Goal: Transaction & Acquisition: Purchase product/service

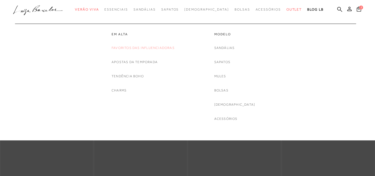
click at [165, 47] on link "Favoritos das Influenciadoras" at bounding box center [143, 48] width 63 height 6
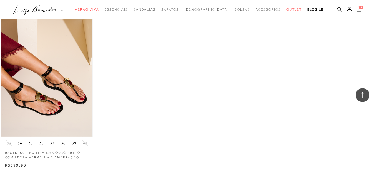
scroll to position [750, 0]
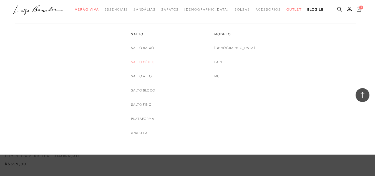
click at [140, 61] on link "Salto Médio" at bounding box center [143, 62] width 24 height 6
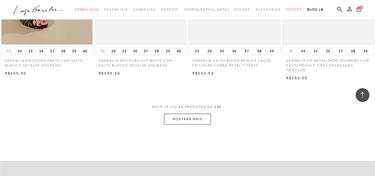
scroll to position [1028, 0]
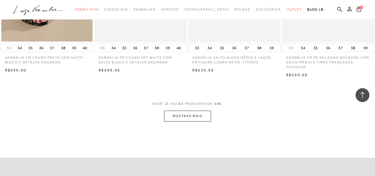
click at [192, 111] on button "MOSTRAR MAIS" at bounding box center [187, 116] width 47 height 11
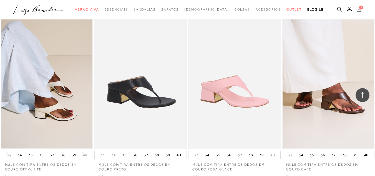
scroll to position [1667, 0]
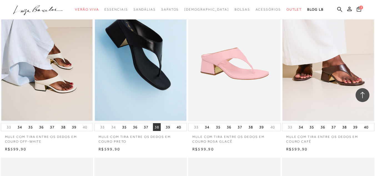
click at [155, 123] on button "38" at bounding box center [157, 127] width 8 height 8
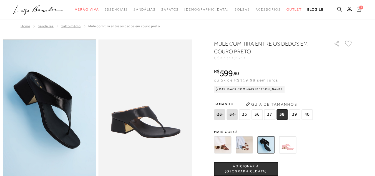
click at [241, 168] on span "ADICIONAR À [GEOGRAPHIC_DATA]" at bounding box center [245, 169] width 63 height 10
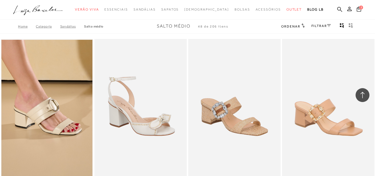
scroll to position [1667, 0]
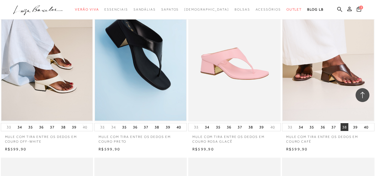
click at [346, 123] on button "38" at bounding box center [345, 127] width 8 height 8
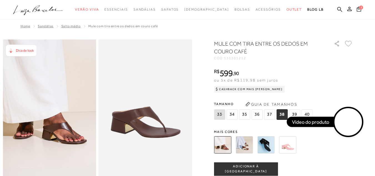
click at [284, 116] on span "38" at bounding box center [282, 114] width 11 height 11
click at [243, 169] on span "ADICIONAR À [GEOGRAPHIC_DATA]" at bounding box center [245, 169] width 63 height 10
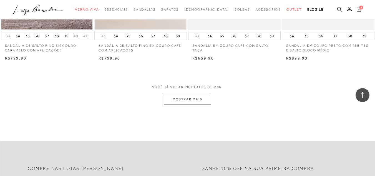
scroll to position [2111, 0]
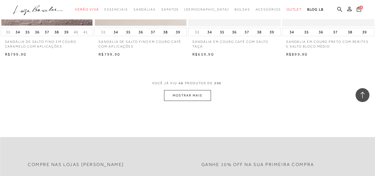
click at [179, 91] on button "MOSTRAR MAIS" at bounding box center [187, 95] width 47 height 11
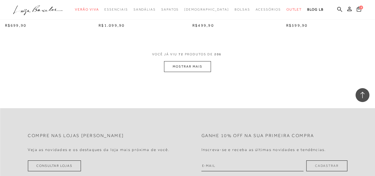
scroll to position [3223, 0]
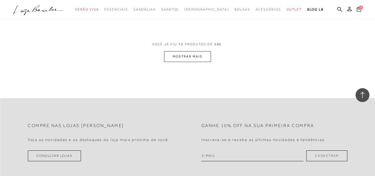
click at [188, 51] on button "MOSTRAR MAIS" at bounding box center [187, 56] width 47 height 11
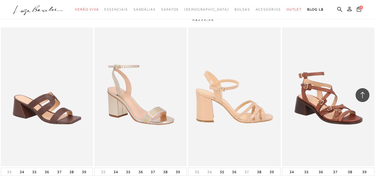
scroll to position [4278, 0]
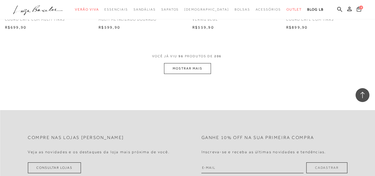
click at [360, 8] on span "4" at bounding box center [362, 8] width 4 height 4
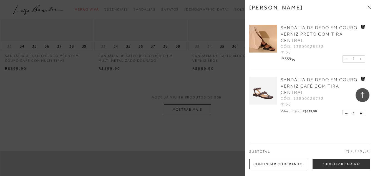
scroll to position [4195, 0]
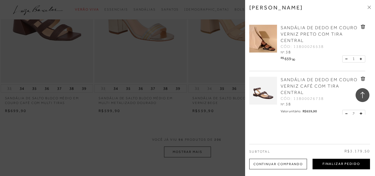
click at [336, 164] on button "Finalizar Pedido" at bounding box center [342, 164] width 58 height 11
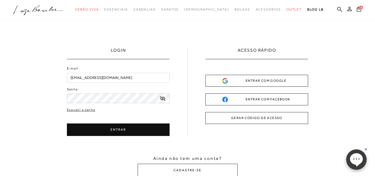
click at [117, 129] on button "ENTRAR" at bounding box center [118, 129] width 103 height 13
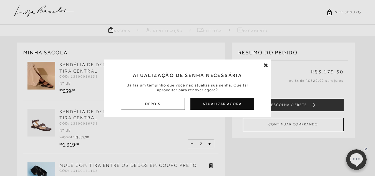
click at [165, 104] on button "Depois" at bounding box center [153, 104] width 64 height 12
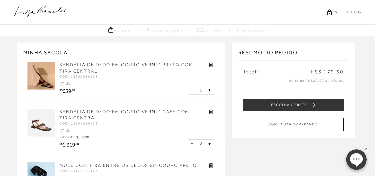
click at [192, 144] on icon at bounding box center [192, 143] width 2 height 0
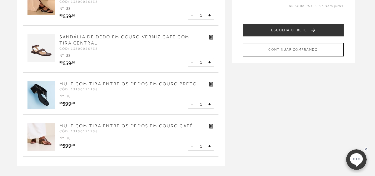
scroll to position [83, 0]
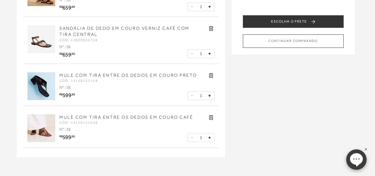
click at [210, 118] on icon at bounding box center [211, 117] width 6 height 6
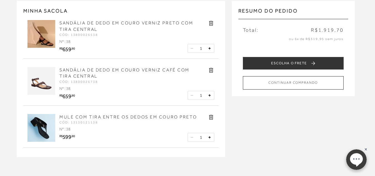
scroll to position [0, 0]
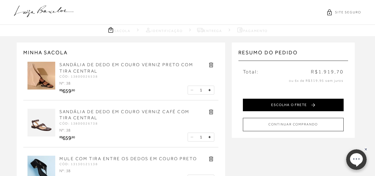
click at [278, 103] on button "ESCOLHA O FRETE" at bounding box center [293, 105] width 101 height 13
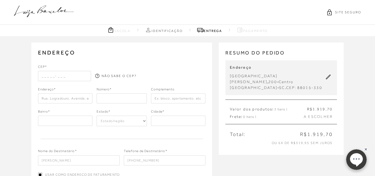
click at [39, 77] on input "text" at bounding box center [64, 76] width 53 height 10
type input "88015-330"
type input "[GEOGRAPHIC_DATA][PERSON_NAME]"
type input "200"
type input "[GEOGRAPHIC_DATA][PERSON_NAME]"
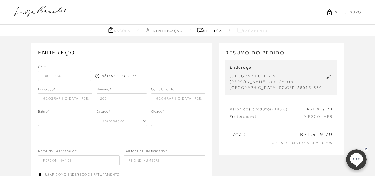
type input "SC"
select select "SC"
type input "[GEOGRAPHIC_DATA]"
type input "Centro"
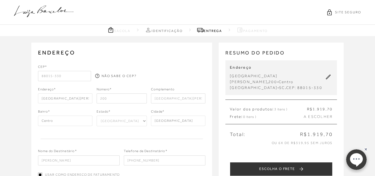
drag, startPoint x: 190, startPoint y: 98, endPoint x: 118, endPoint y: 81, distance: 74.1
click at [122, 84] on div "CEP* 88015-330 NÃO SABE O CEP? Endereço* [GEOGRAPHIC_DATA][PERSON_NAME] 200" at bounding box center [122, 114] width 168 height 101
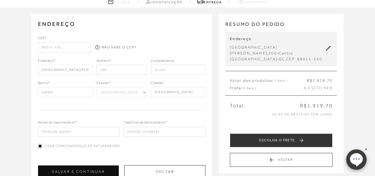
scroll to position [56, 0]
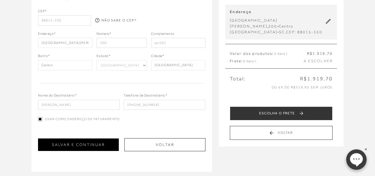
type input "ap 601"
click at [108, 147] on button "SALVAR E CONTINUAR" at bounding box center [78, 144] width 81 height 13
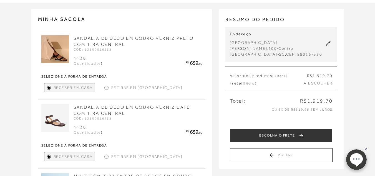
scroll to position [83, 0]
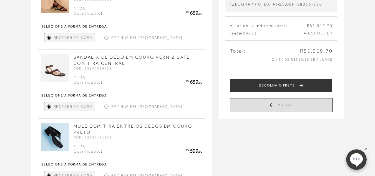
click at [263, 101] on button "Voltar" at bounding box center [281, 105] width 103 height 14
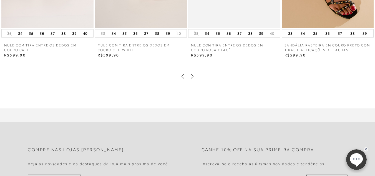
scroll to position [361, 0]
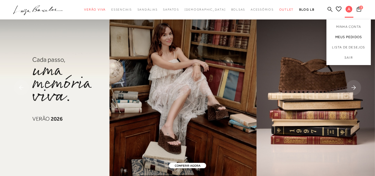
click at [347, 36] on link "Meus Pedidos" at bounding box center [349, 37] width 44 height 10
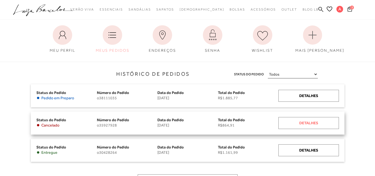
scroll to position [56, 0]
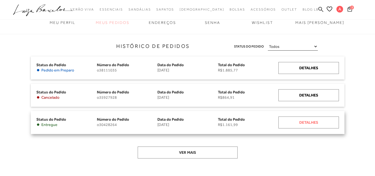
click at [306, 121] on div "Detalhes" at bounding box center [309, 122] width 61 height 12
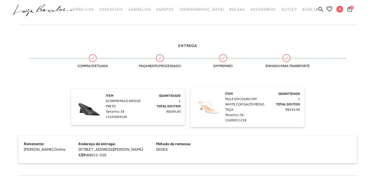
scroll to position [111, 0]
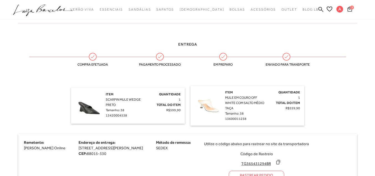
scroll to position [56, 0]
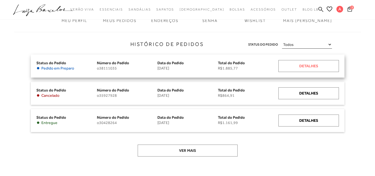
click at [303, 68] on div "Detalhes" at bounding box center [309, 66] width 61 height 12
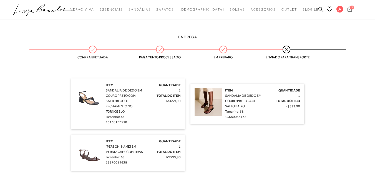
scroll to position [139, 0]
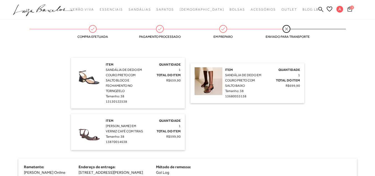
click at [350, 9] on icon at bounding box center [350, 8] width 4 height 5
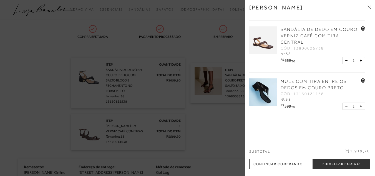
scroll to position [54, 0]
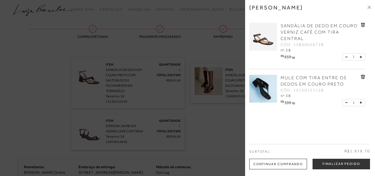
click at [362, 76] on icon at bounding box center [363, 77] width 4 height 4
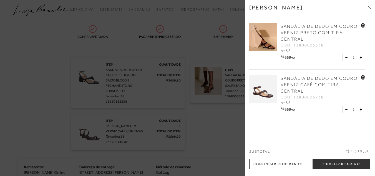
scroll to position [0, 0]
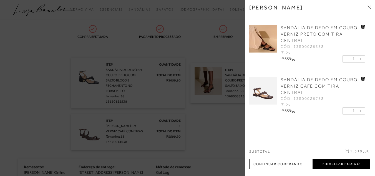
click at [332, 162] on button "Finalizar Pedido" at bounding box center [342, 164] width 58 height 11
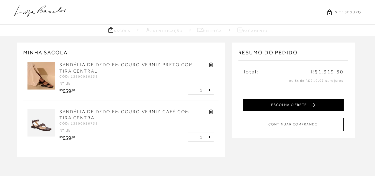
click at [283, 104] on button "ESCOLHA O FRETE" at bounding box center [293, 105] width 101 height 13
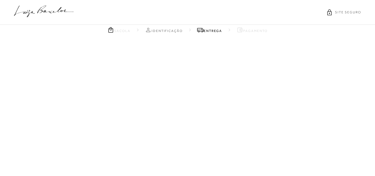
select select "SC"
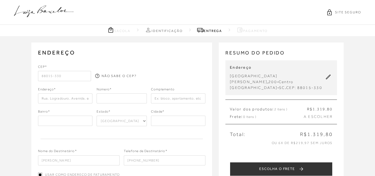
click at [124, 96] on input "number" at bounding box center [122, 98] width 50 height 10
type input "200"
click at [79, 123] on input "text" at bounding box center [65, 121] width 54 height 10
type input "Centro"
type input "[GEOGRAPHIC_DATA][PERSON_NAME]"
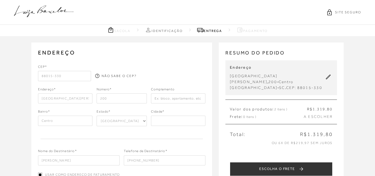
type input "[GEOGRAPHIC_DATA][PERSON_NAME]"
type input "[GEOGRAPHIC_DATA]"
type input "[PHONE_NUMBER]"
drag, startPoint x: 189, startPoint y: 99, endPoint x: 139, endPoint y: 98, distance: 50.0
click at [138, 99] on div "Endereço* Rua Santo Inácio de Loyola Número* 200 Complemento Rua Santo Inácio de" at bounding box center [122, 95] width 168 height 17
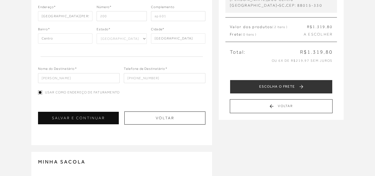
scroll to position [83, 0]
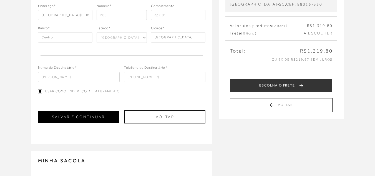
type input "ap 601"
click at [94, 118] on button "SALVAR E CONTINUAR" at bounding box center [78, 117] width 81 height 13
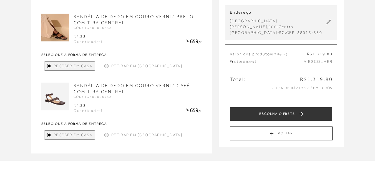
scroll to position [56, 0]
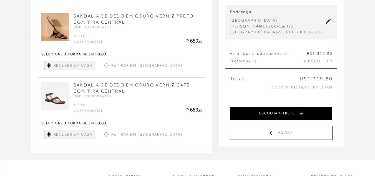
click at [262, 110] on button "ESCOLHA O FRETE" at bounding box center [281, 113] width 103 height 14
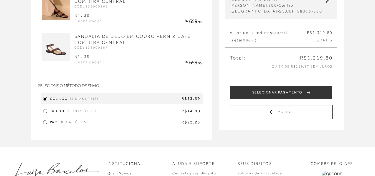
scroll to position [83, 0]
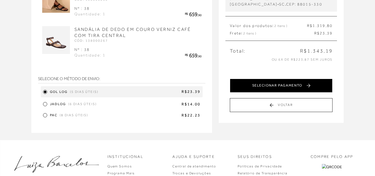
click at [256, 83] on button "SELECIONAR PAGAMENTO" at bounding box center [281, 86] width 103 height 14
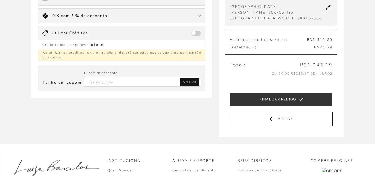
scroll to position [5, 0]
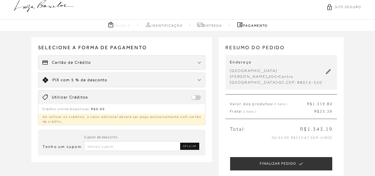
click at [197, 98] on span at bounding box center [196, 97] width 10 height 5
drag, startPoint x: 196, startPoint y: 98, endPoint x: 201, endPoint y: 98, distance: 5.3
click at [201, 98] on span at bounding box center [196, 97] width 10 height 5
click at [79, 81] on span "com 5 % de desconto" at bounding box center [84, 80] width 47 height 4
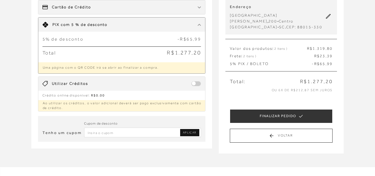
scroll to position [61, 0]
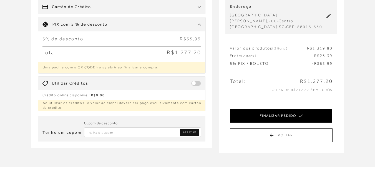
click at [275, 110] on button "FINALIZAR PEDIDO" at bounding box center [281, 116] width 103 height 14
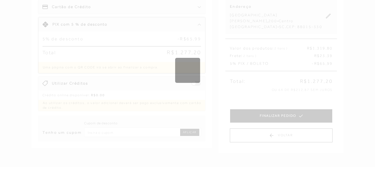
scroll to position [0, 0]
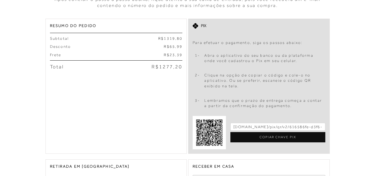
scroll to position [139, 0]
